Goal: Information Seeking & Learning: Learn about a topic

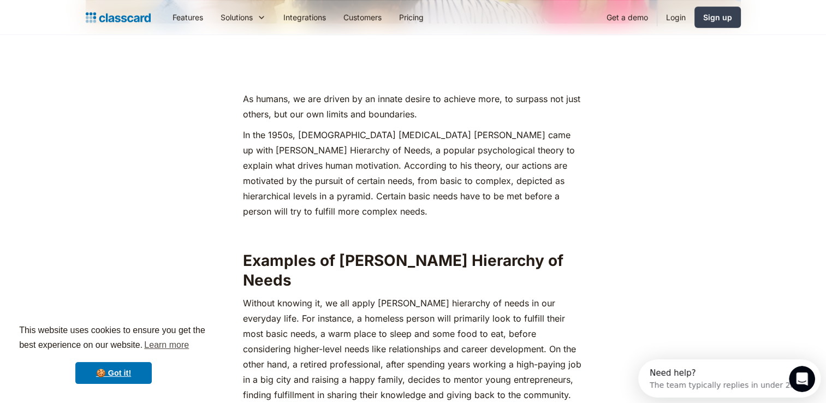
scroll to position [408, 0]
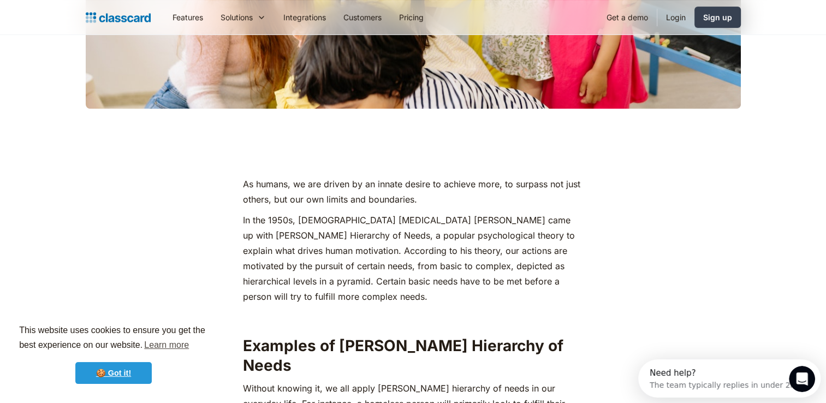
click at [118, 369] on link "🍪 Got it!" at bounding box center [113, 373] width 76 height 22
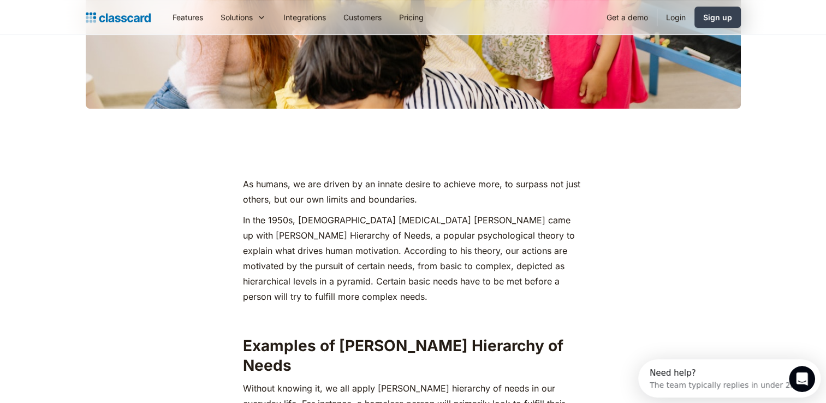
drag, startPoint x: 823, startPoint y: 54, endPoint x: 823, endPoint y: 65, distance: 11.5
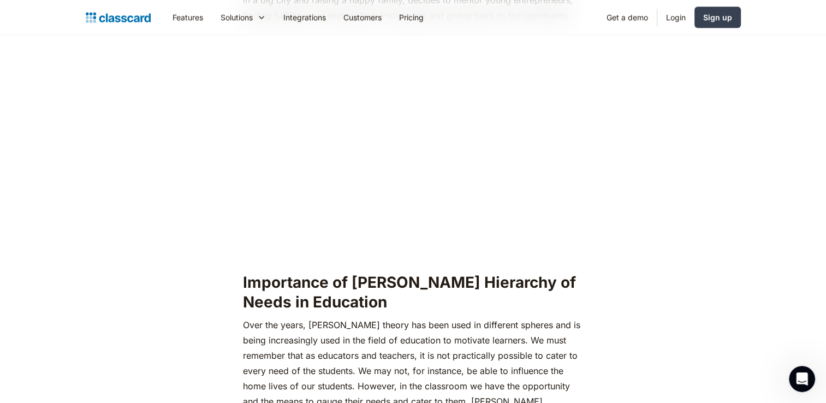
scroll to position [874, 0]
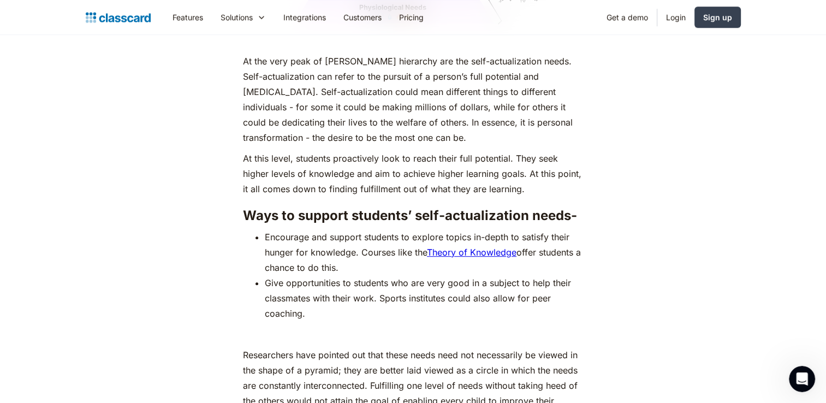
scroll to position [4810, 0]
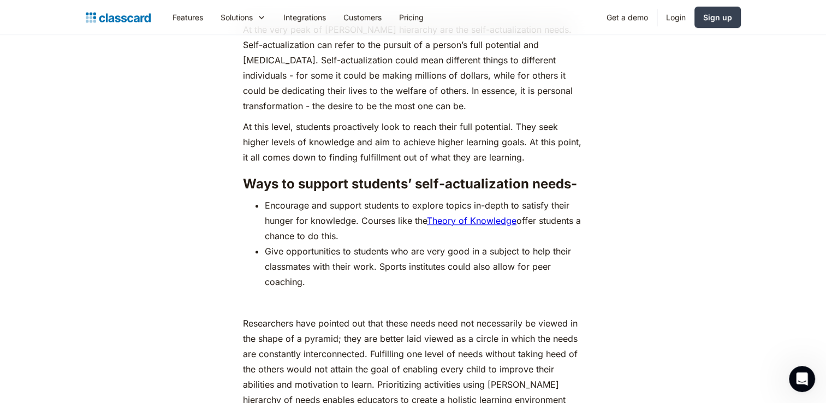
click at [511, 321] on p "Researchers have pointed out that these needs need not necessarily be viewed in…" at bounding box center [413, 377] width 340 height 122
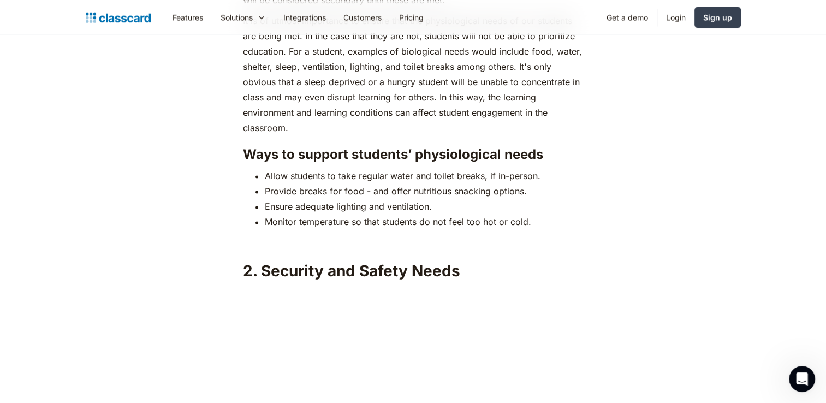
scroll to position [1655, 0]
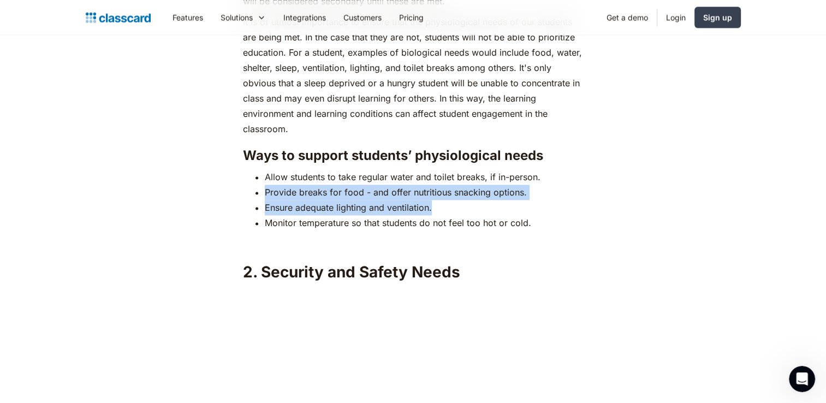
drag, startPoint x: 809, startPoint y: 185, endPoint x: 823, endPoint y: 157, distance: 30.5
drag, startPoint x: 823, startPoint y: 157, endPoint x: 782, endPoint y: 171, distance: 43.3
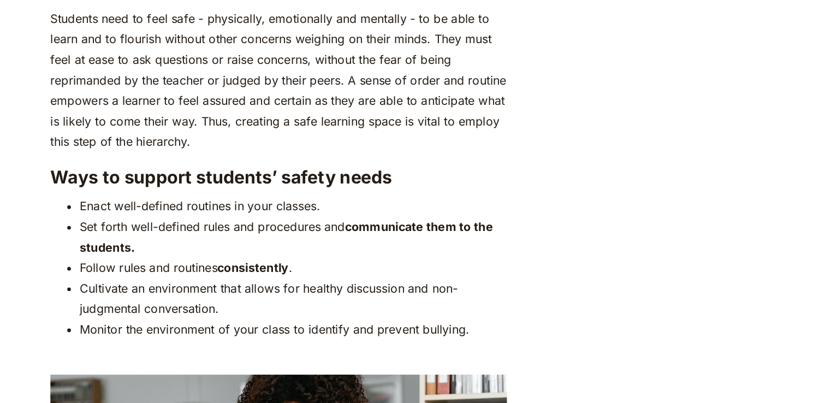
scroll to position [2162, 0]
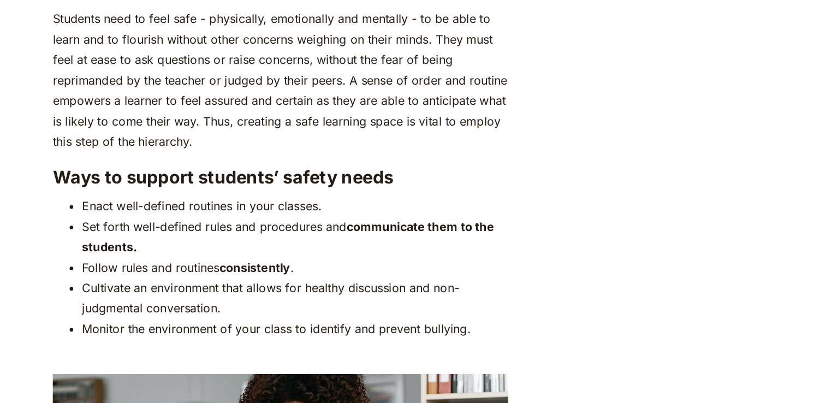
drag, startPoint x: 819, startPoint y: 143, endPoint x: 826, endPoint y: 143, distance: 6.6
